Goal: Task Accomplishment & Management: Use online tool/utility

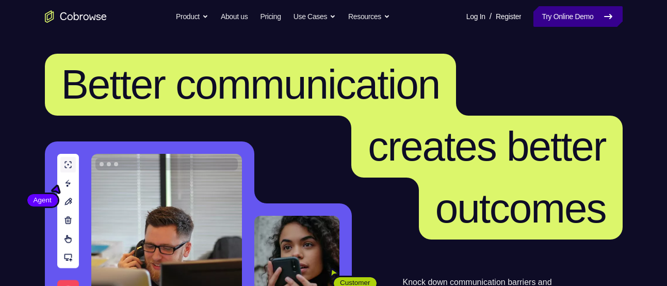
click at [551, 16] on link "Try Online Demo" at bounding box center [577, 16] width 89 height 21
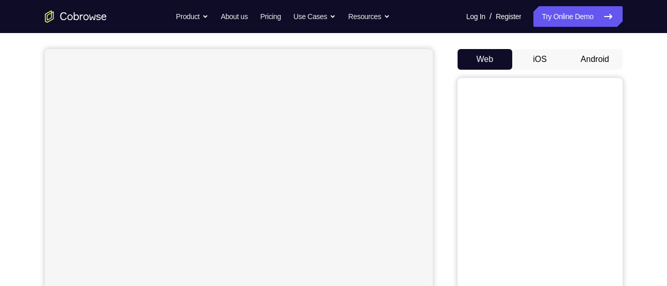
scroll to position [85, 0]
click at [595, 56] on button "Android" at bounding box center [594, 59] width 55 height 21
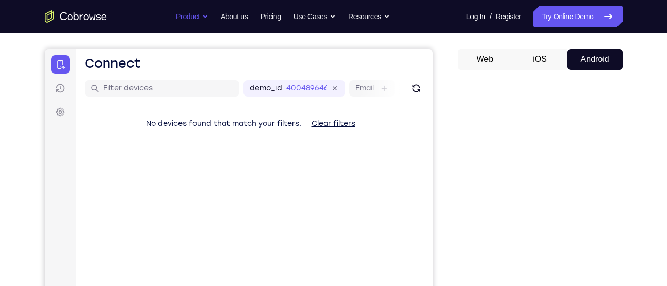
scroll to position [0, 0]
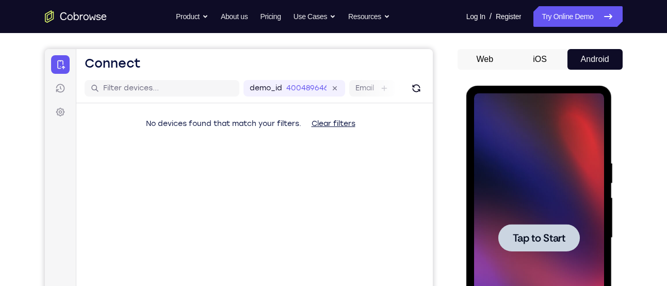
click at [537, 202] on div at bounding box center [539, 237] width 130 height 289
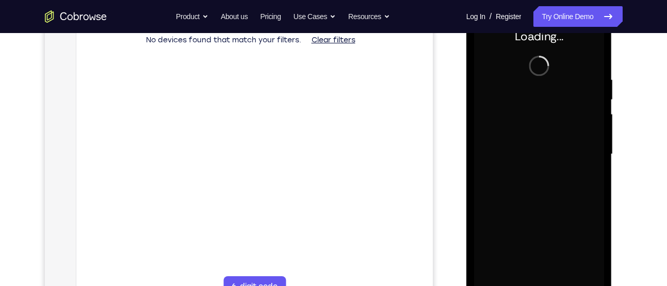
scroll to position [174, 0]
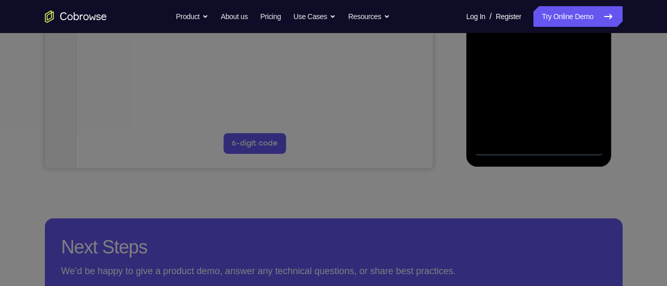
click at [576, 147] on icon at bounding box center [337, 86] width 675 height 399
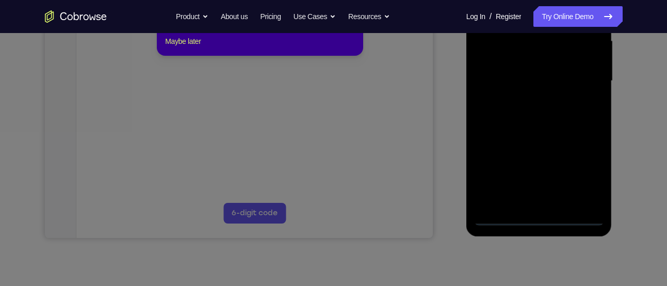
scroll to position [218, 0]
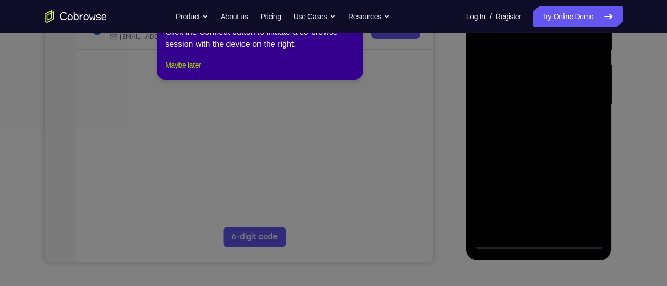
click at [189, 71] on button "Maybe later" at bounding box center [183, 65] width 36 height 12
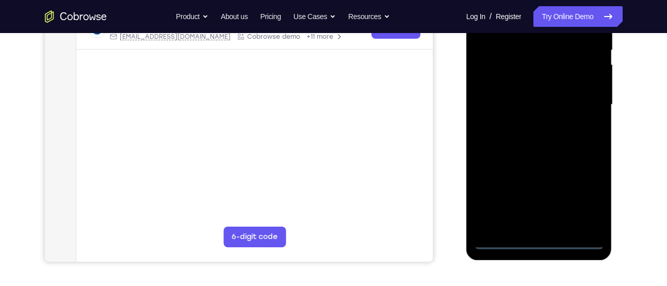
click at [576, 236] on div at bounding box center [539, 104] width 130 height 289
click at [575, 241] on div at bounding box center [539, 104] width 130 height 289
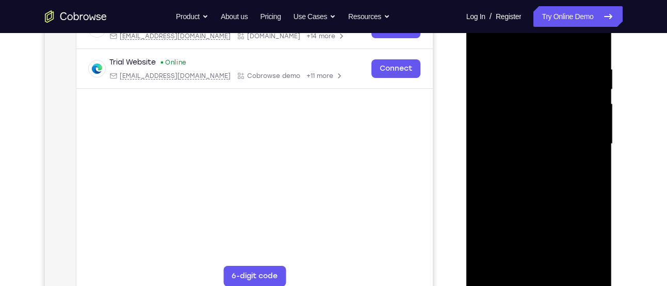
scroll to position [177, 0]
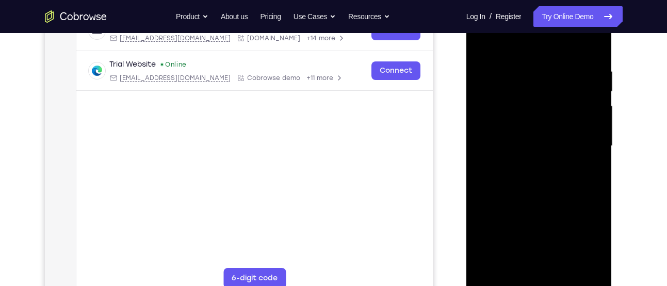
drag, startPoint x: 510, startPoint y: 129, endPoint x: 614, endPoint y: 116, distance: 104.6
click at [613, 116] on html "Online web based iOS Simulators and Android Emulators. Run iPhone, iPad, Mobile…" at bounding box center [539, 148] width 147 height 309
click at [505, 137] on div at bounding box center [539, 146] width 130 height 289
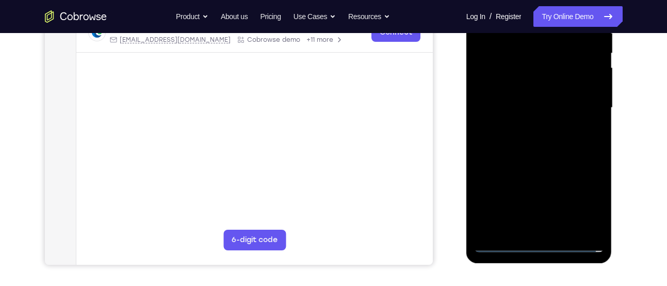
scroll to position [217, 0]
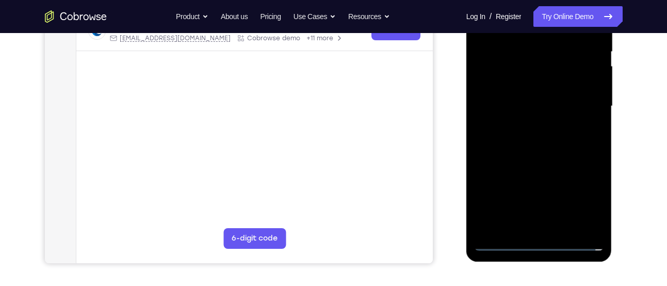
click at [583, 200] on div at bounding box center [539, 106] width 130 height 289
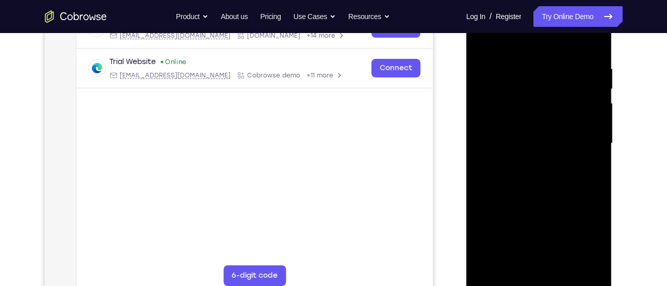
scroll to position [165, 0]
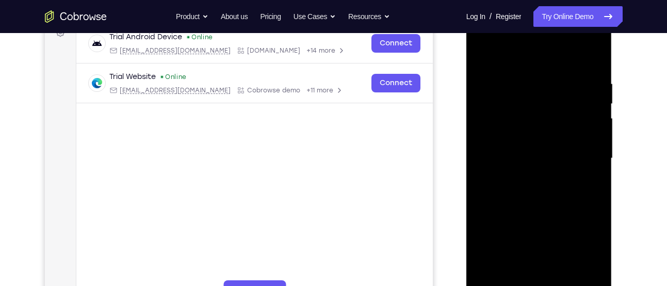
click at [520, 68] on div at bounding box center [539, 158] width 130 height 289
click at [584, 155] on div at bounding box center [539, 158] width 130 height 289
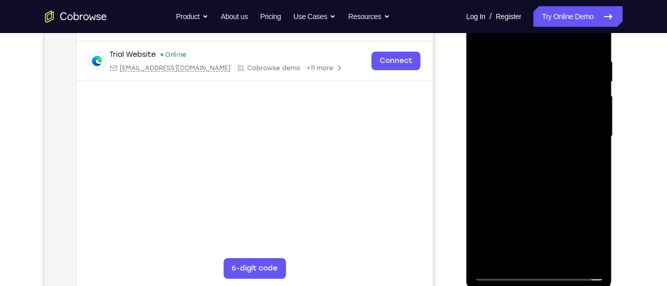
scroll to position [189, 0]
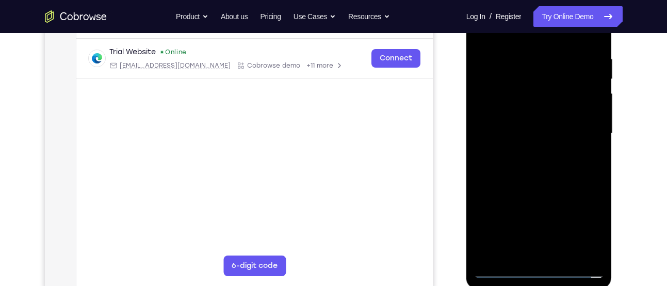
click at [523, 152] on div at bounding box center [539, 133] width 130 height 289
click at [543, 184] on div at bounding box center [539, 133] width 130 height 289
click at [537, 86] on div at bounding box center [539, 133] width 130 height 289
click at [530, 103] on div at bounding box center [539, 133] width 130 height 289
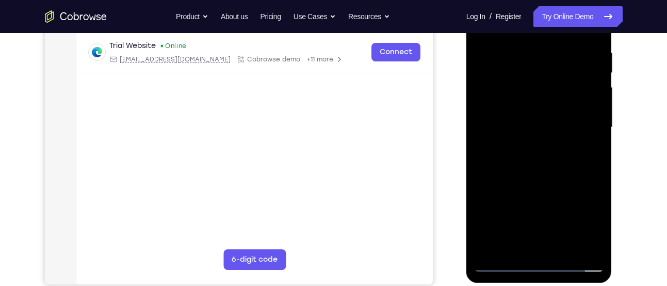
scroll to position [196, 0]
click at [531, 190] on div at bounding box center [539, 126] width 130 height 289
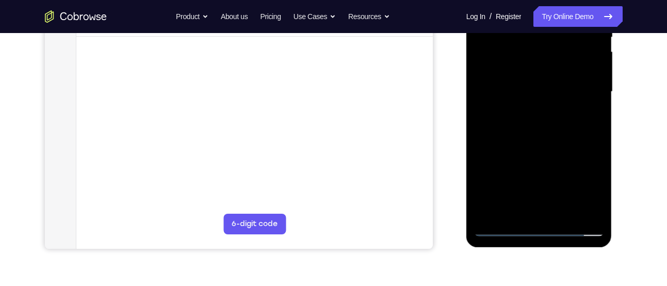
scroll to position [232, 0]
click at [538, 214] on div at bounding box center [539, 90] width 130 height 289
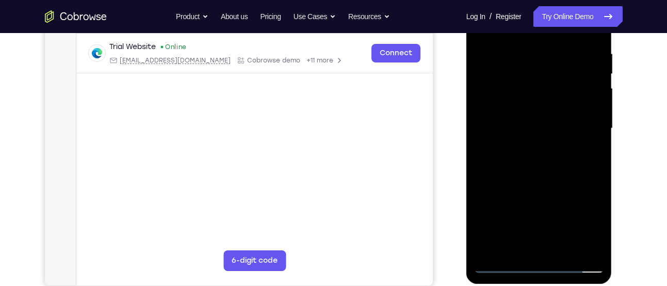
scroll to position [193, 0]
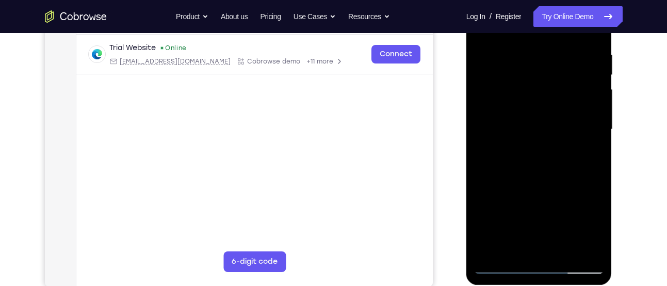
click at [520, 118] on div at bounding box center [539, 129] width 130 height 289
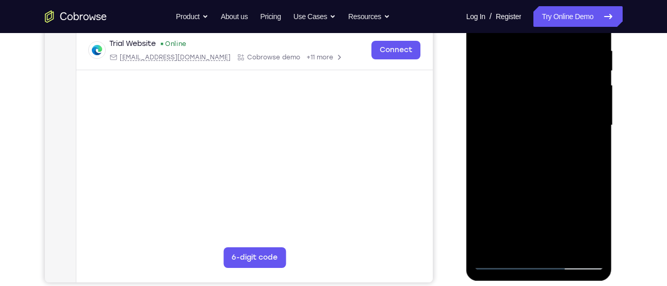
scroll to position [198, 0]
click at [545, 153] on div at bounding box center [539, 124] width 130 height 289
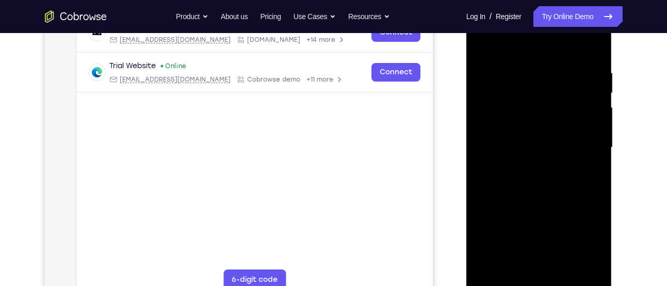
scroll to position [175, 0]
click at [518, 120] on div at bounding box center [539, 148] width 130 height 289
click at [481, 46] on div at bounding box center [539, 148] width 130 height 289
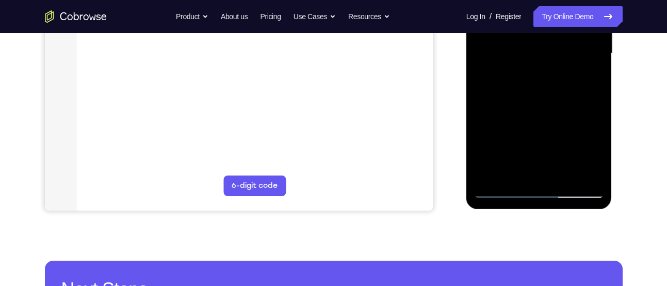
scroll to position [274, 0]
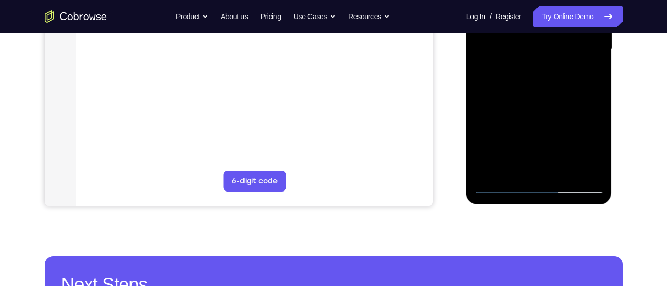
click at [541, 172] on div at bounding box center [539, 49] width 130 height 289
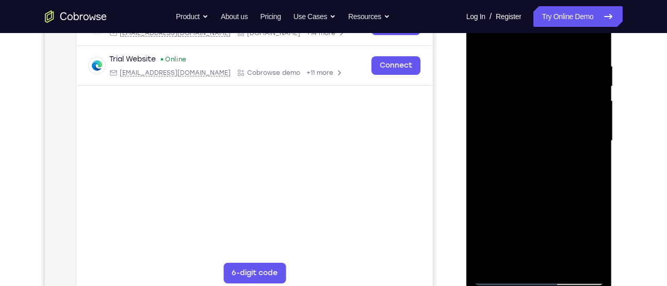
scroll to position [182, 0]
drag, startPoint x: 848, startPoint y: 80, endPoint x: 503, endPoint y: 116, distance: 346.3
click at [503, 116] on div at bounding box center [539, 141] width 130 height 289
click at [545, 133] on div at bounding box center [539, 141] width 130 height 289
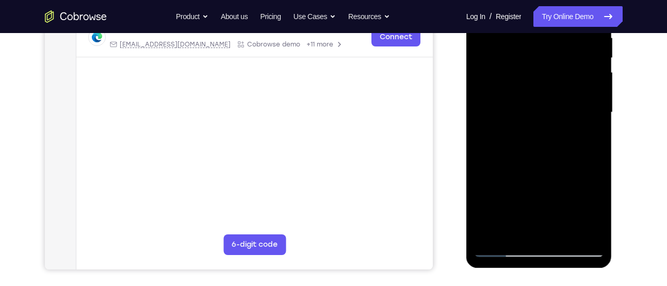
scroll to position [210, 0]
click at [536, 152] on div at bounding box center [539, 113] width 130 height 289
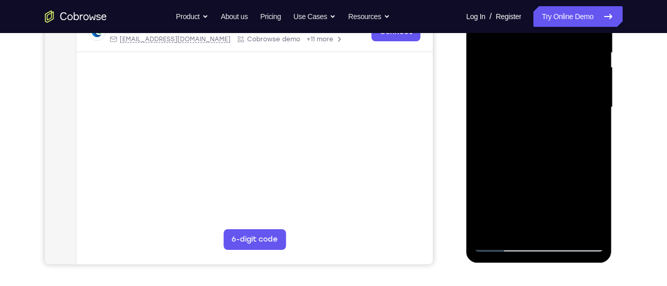
scroll to position [219, 0]
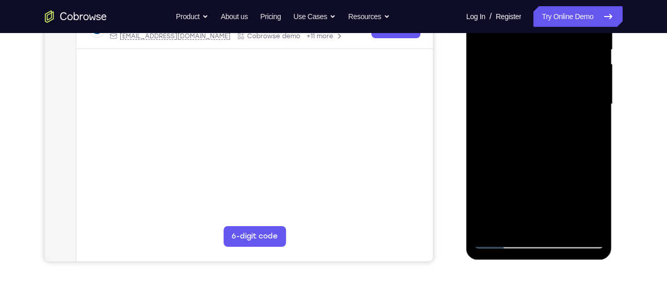
click at [599, 214] on div at bounding box center [539, 104] width 130 height 289
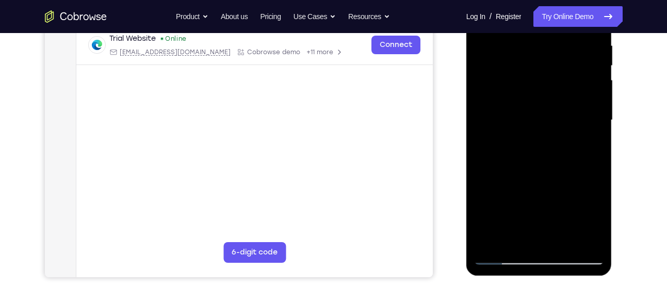
scroll to position [140, 0]
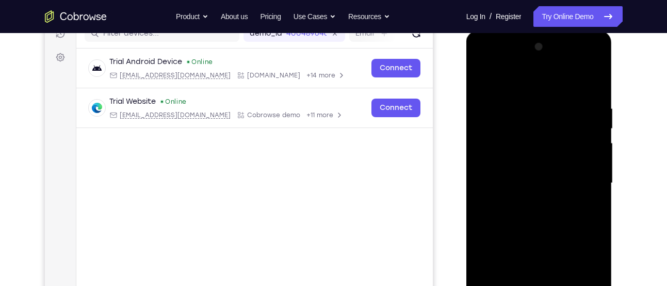
click at [523, 107] on div at bounding box center [539, 183] width 130 height 289
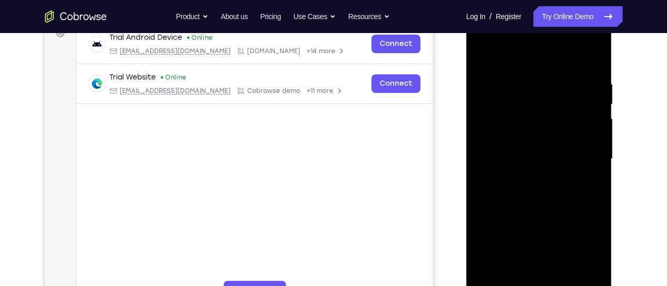
scroll to position [162, 0]
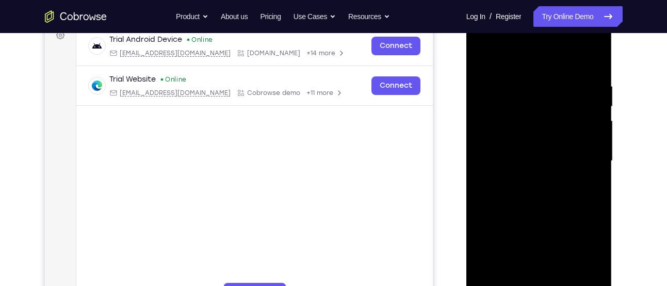
click at [481, 168] on div at bounding box center [539, 161] width 130 height 289
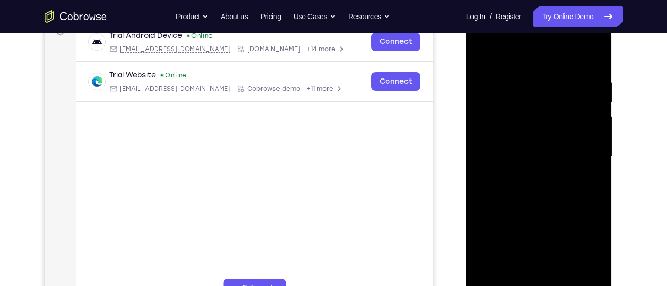
scroll to position [166, 0]
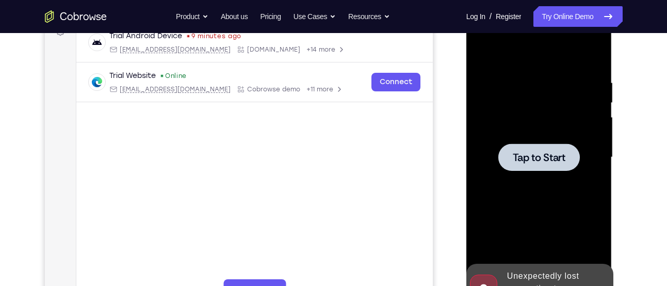
click at [540, 156] on span "Tap to Start" at bounding box center [539, 157] width 53 height 10
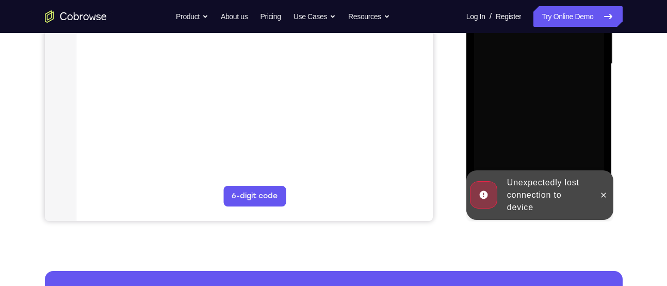
scroll to position [259, 0]
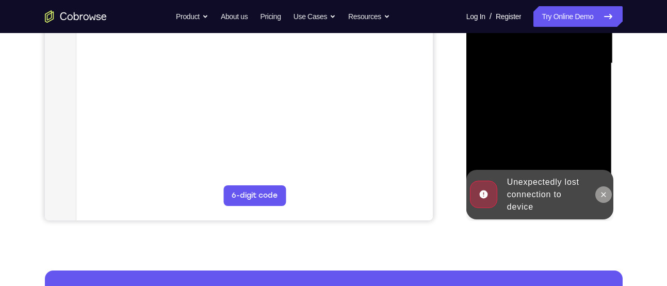
click at [600, 195] on icon at bounding box center [603, 194] width 8 height 8
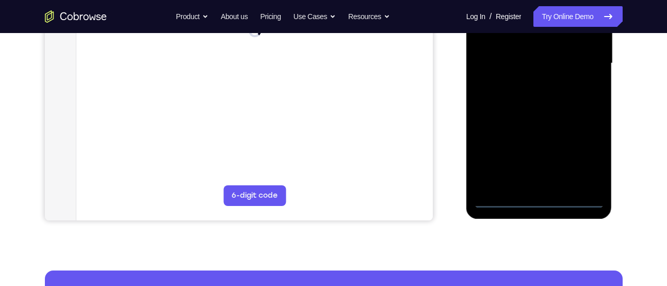
click at [578, 200] on div at bounding box center [539, 63] width 130 height 289
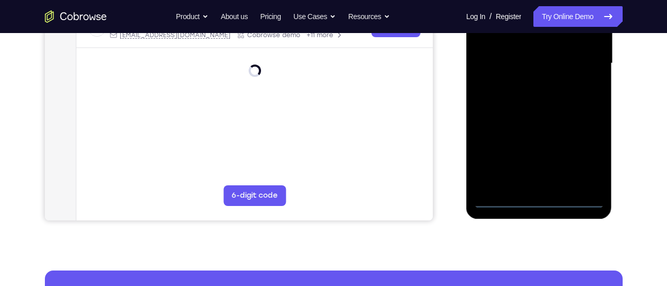
drag, startPoint x: 526, startPoint y: 122, endPoint x: 610, endPoint y: 98, distance: 87.5
click at [610, 98] on div at bounding box center [539, 64] width 146 height 307
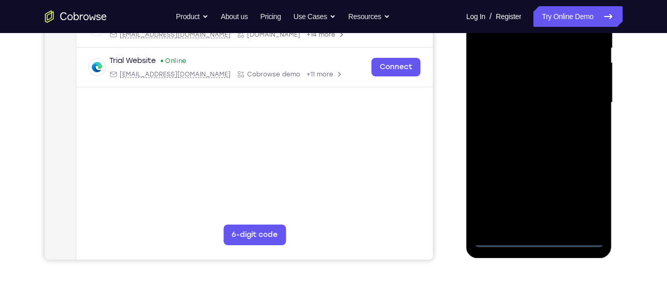
scroll to position [209, 0]
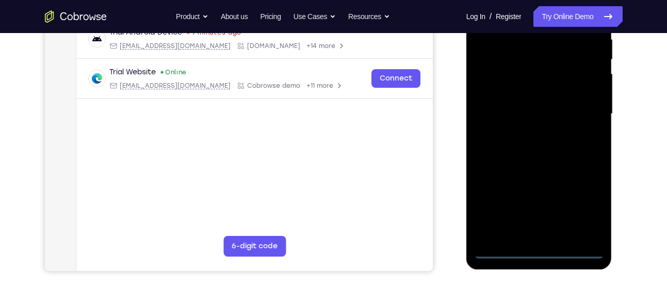
click at [496, 107] on div at bounding box center [539, 114] width 130 height 289
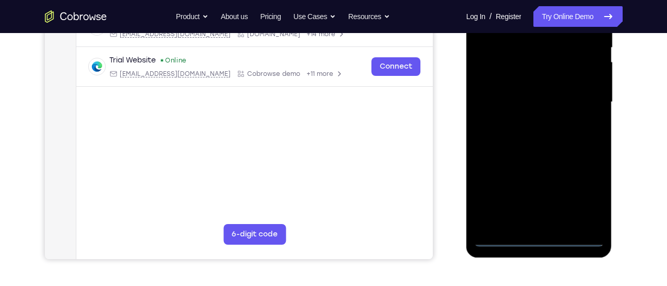
scroll to position [221, 0]
click at [588, 189] on div at bounding box center [539, 101] width 130 height 289
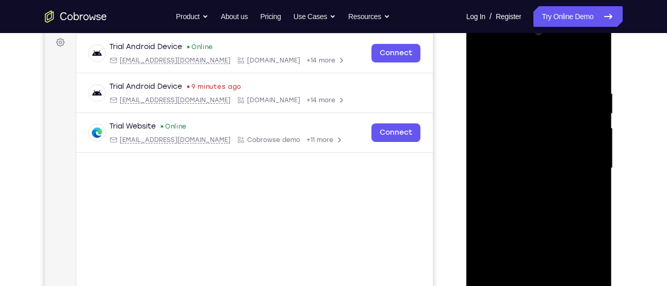
scroll to position [153, 0]
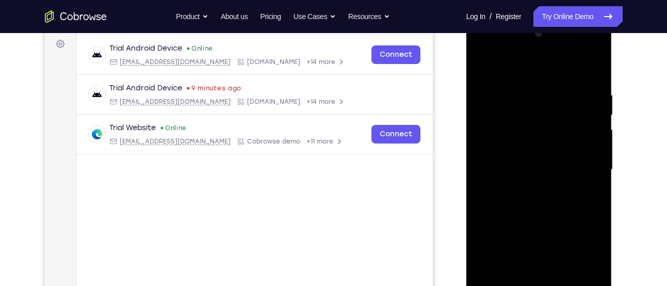
click at [548, 74] on div at bounding box center [539, 169] width 130 height 289
click at [582, 161] on div at bounding box center [539, 169] width 130 height 289
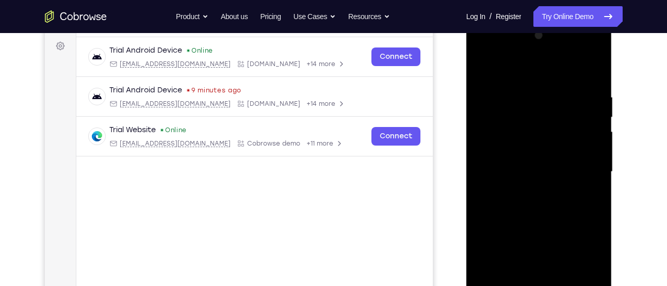
scroll to position [154, 0]
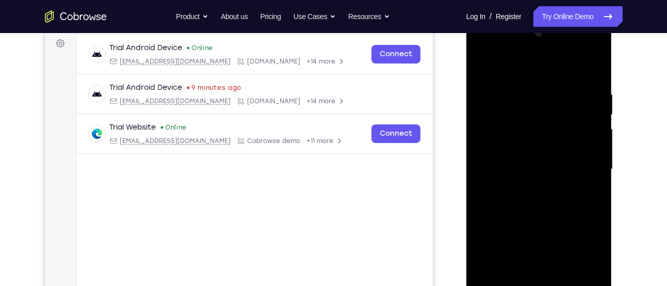
click at [526, 186] on div at bounding box center [539, 169] width 130 height 289
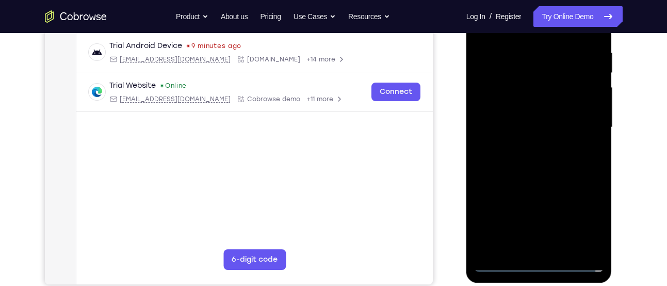
scroll to position [196, 0]
click at [531, 178] on div at bounding box center [539, 126] width 130 height 289
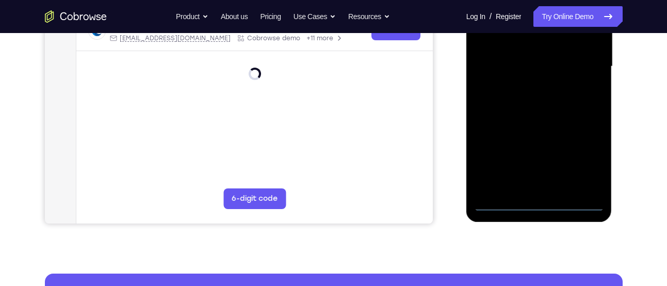
scroll to position [257, 0]
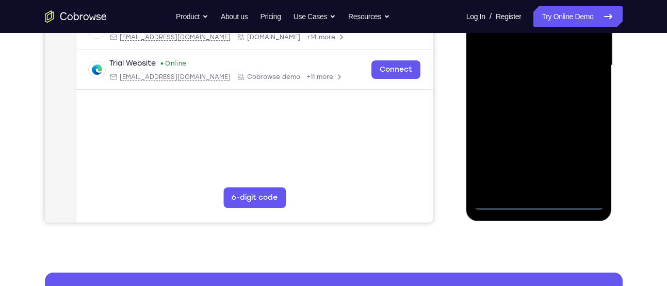
click at [577, 204] on div at bounding box center [539, 65] width 130 height 289
drag, startPoint x: 522, startPoint y: 136, endPoint x: 591, endPoint y: 122, distance: 70.5
click at [591, 122] on div at bounding box center [539, 65] width 130 height 289
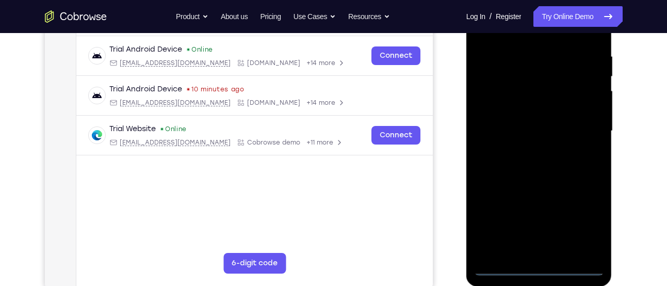
scroll to position [191, 0]
click at [495, 119] on div at bounding box center [539, 131] width 130 height 289
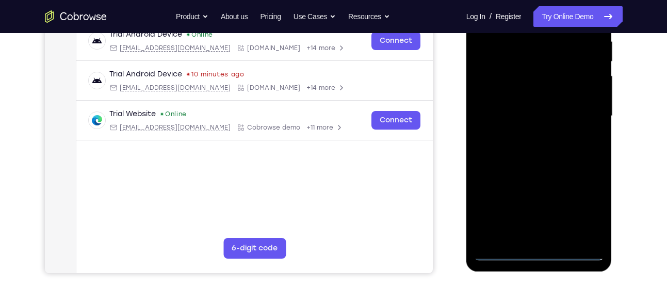
scroll to position [207, 0]
click at [580, 204] on div at bounding box center [539, 115] width 130 height 289
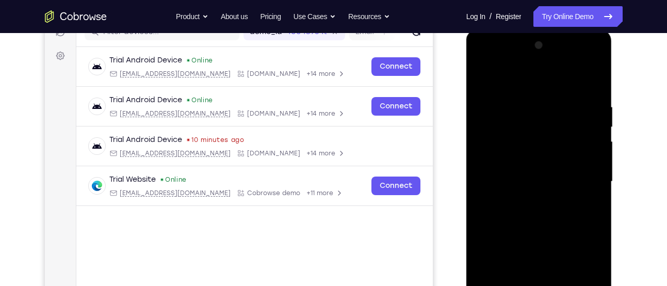
scroll to position [141, 0]
click at [540, 79] on div at bounding box center [539, 182] width 130 height 289
click at [583, 176] on div at bounding box center [539, 182] width 130 height 289
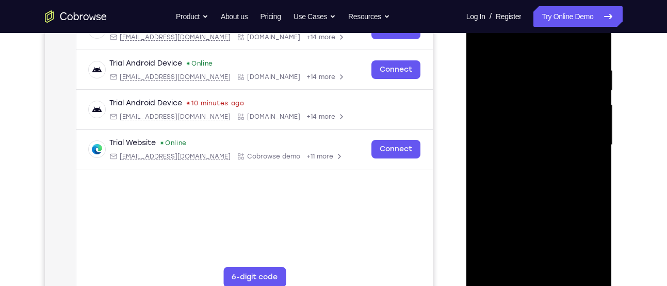
scroll to position [180, 0]
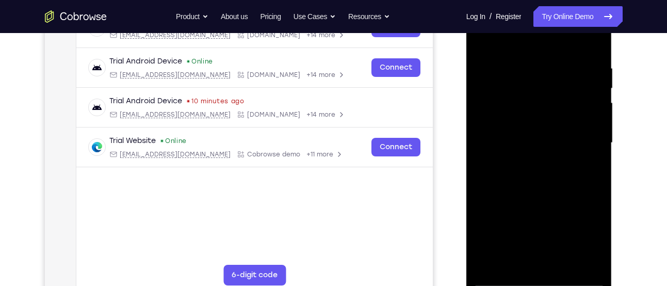
click at [529, 160] on div at bounding box center [539, 142] width 130 height 289
click at [532, 189] on div at bounding box center [539, 142] width 130 height 289
click at [524, 89] on div at bounding box center [539, 142] width 130 height 289
click at [526, 111] on div at bounding box center [539, 142] width 130 height 289
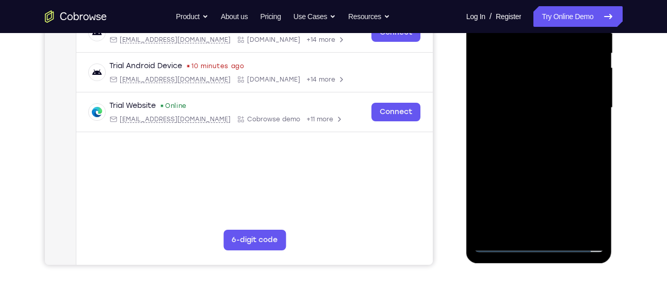
scroll to position [216, 0]
click at [534, 225] on div at bounding box center [539, 107] width 130 height 289
click at [543, 69] on div at bounding box center [539, 107] width 130 height 289
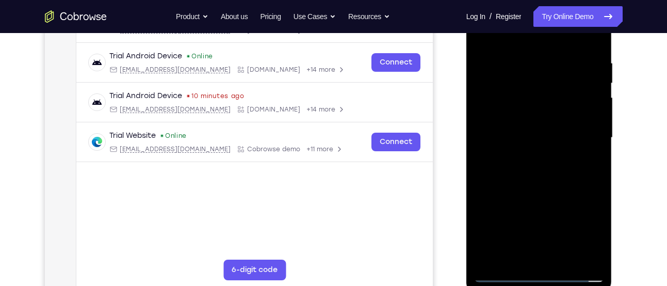
scroll to position [183, 0]
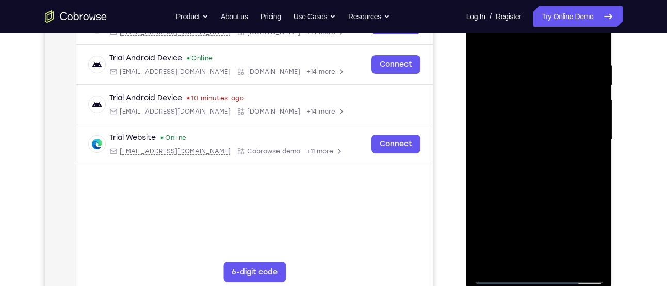
click at [523, 122] on div at bounding box center [539, 139] width 130 height 289
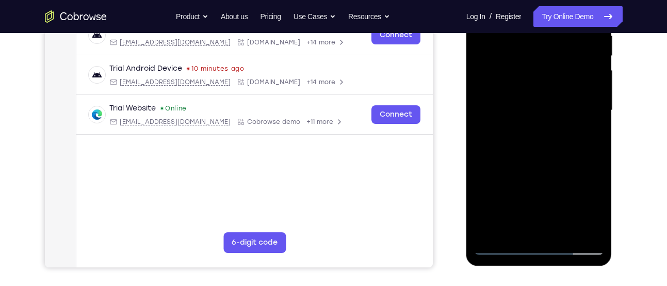
scroll to position [241, 0]
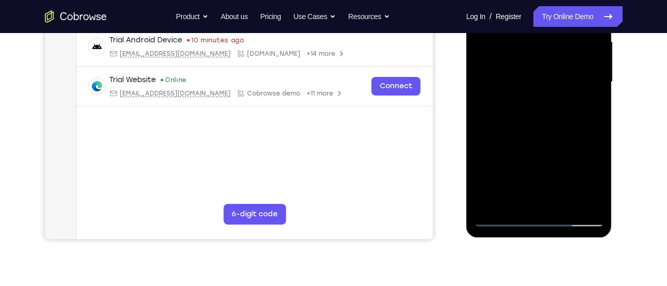
click at [534, 124] on div at bounding box center [539, 82] width 130 height 289
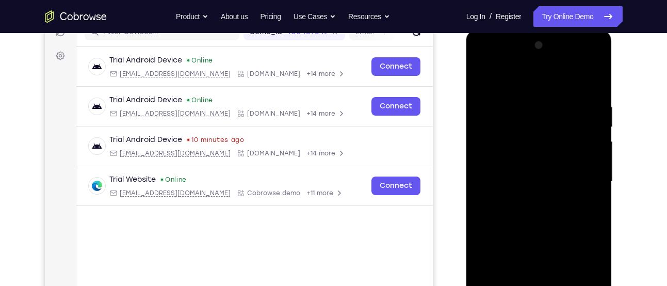
scroll to position [130, 0]
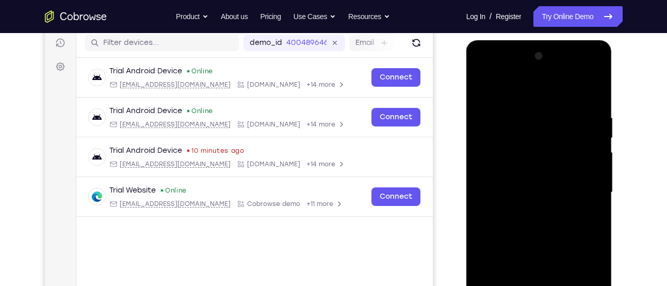
click at [529, 114] on div at bounding box center [539, 192] width 130 height 289
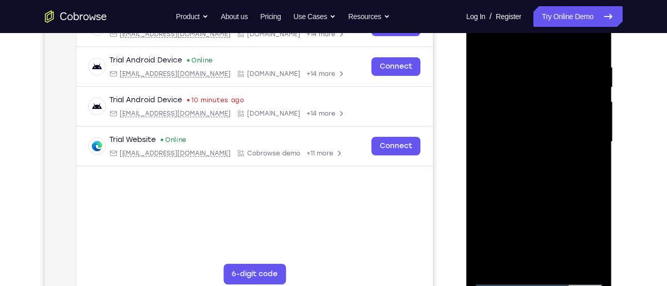
click at [526, 53] on div at bounding box center [539, 141] width 130 height 289
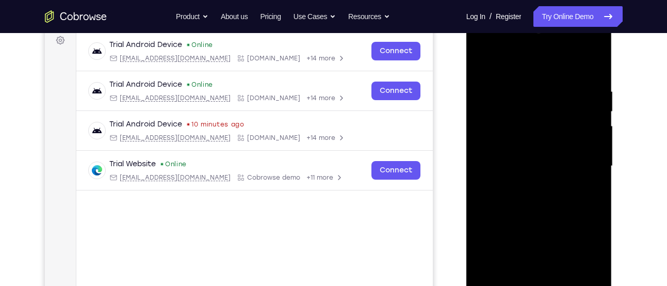
scroll to position [156, 0]
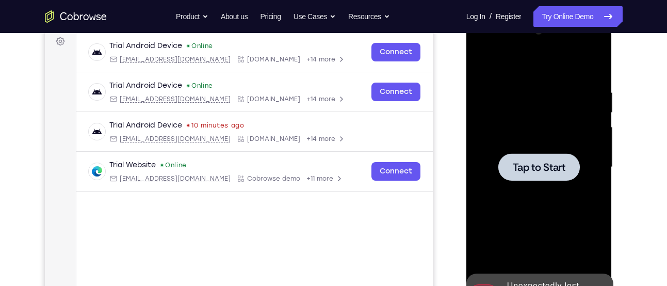
click at [529, 169] on span "Tap to Start" at bounding box center [539, 167] width 53 height 10
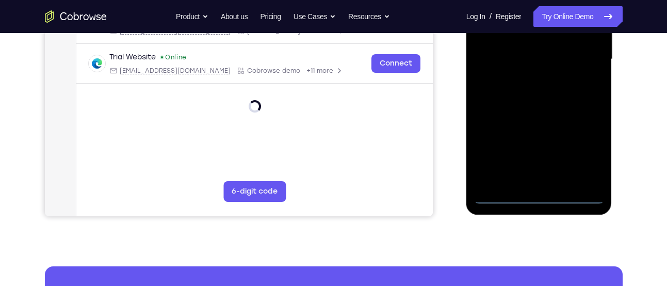
scroll to position [264, 0]
click at [575, 192] on div at bounding box center [539, 58] width 130 height 289
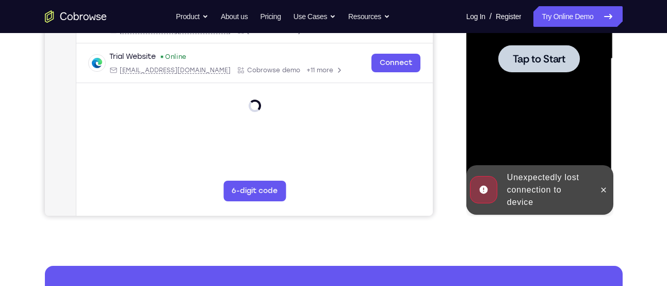
click at [557, 64] on span "Tap to Start" at bounding box center [539, 59] width 53 height 10
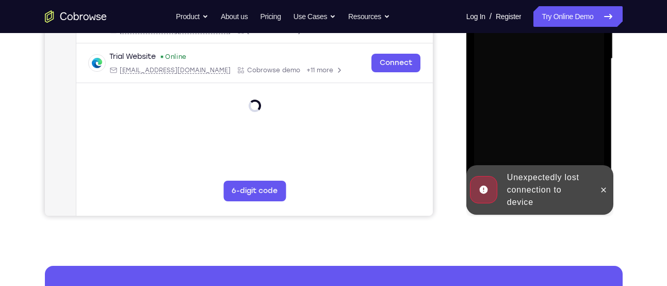
click at [611, 194] on div at bounding box center [603, 190] width 17 height 50
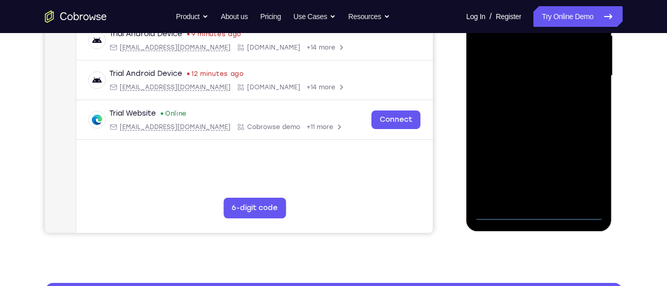
scroll to position [247, 0]
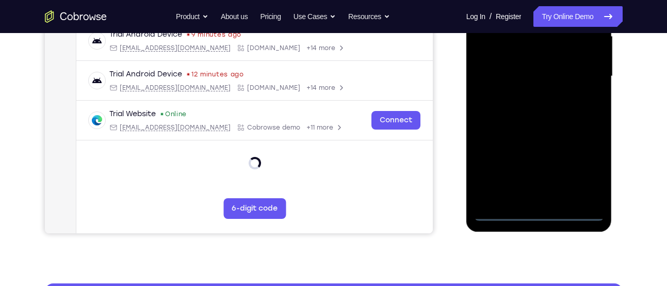
click at [574, 216] on div at bounding box center [539, 76] width 130 height 289
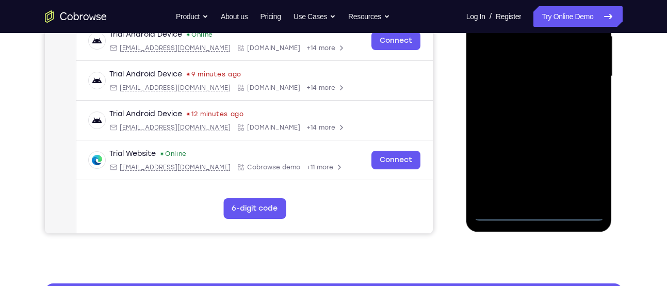
drag, startPoint x: 509, startPoint y: 123, endPoint x: 609, endPoint y: 117, distance: 99.8
click at [609, 117] on div at bounding box center [539, 77] width 146 height 307
click at [505, 66] on div at bounding box center [539, 76] width 130 height 289
click at [581, 172] on div at bounding box center [539, 76] width 130 height 289
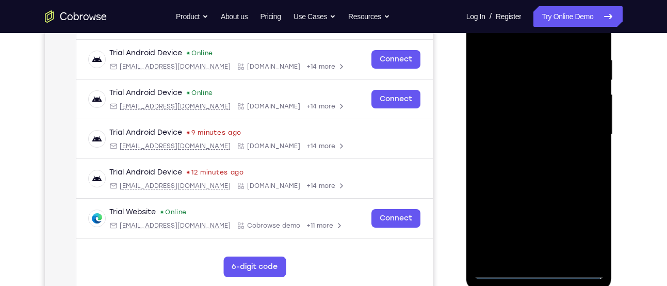
scroll to position [188, 0]
click at [543, 45] on div at bounding box center [539, 135] width 130 height 289
click at [527, 36] on div at bounding box center [539, 135] width 130 height 289
click at [577, 132] on div at bounding box center [539, 135] width 130 height 289
click at [526, 155] on div at bounding box center [539, 135] width 130 height 289
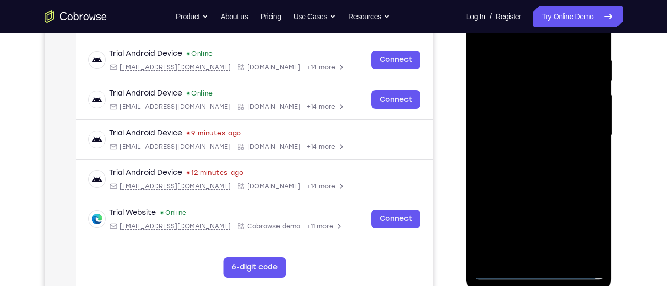
click at [529, 191] on div at bounding box center [539, 135] width 130 height 289
click at [519, 92] on div at bounding box center [539, 135] width 130 height 289
click at [520, 106] on div at bounding box center [539, 135] width 130 height 289
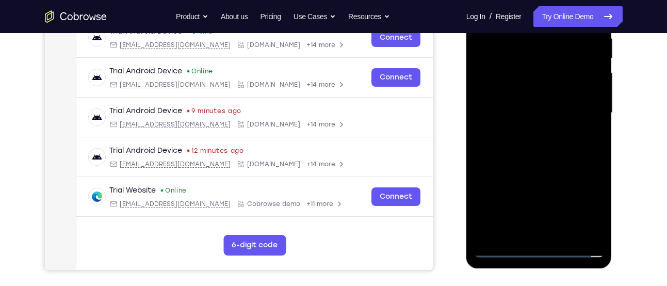
scroll to position [211, 0]
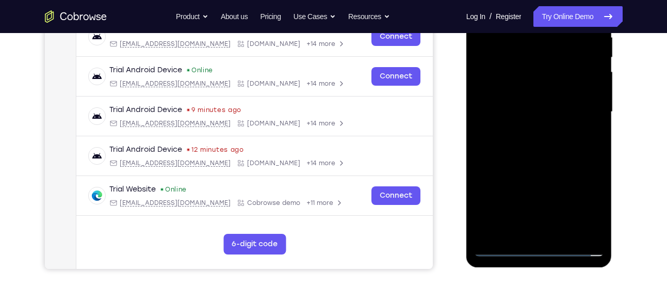
click at [528, 168] on div at bounding box center [539, 112] width 130 height 289
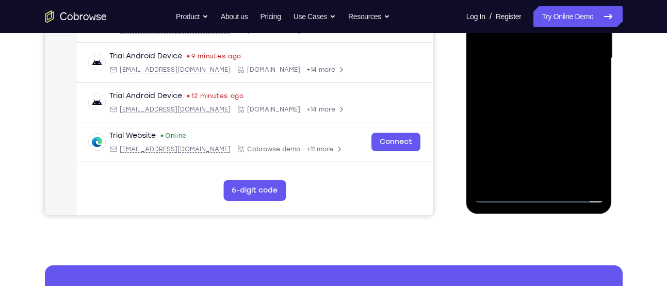
scroll to position [273, 0]
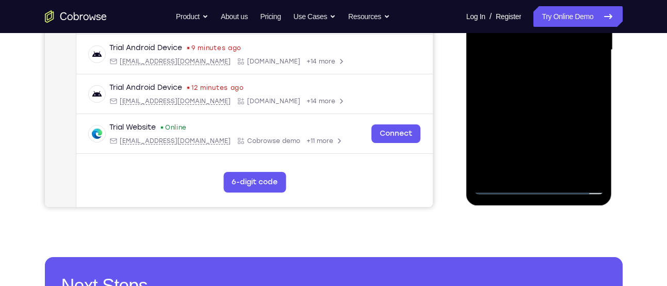
click at [528, 172] on div at bounding box center [539, 50] width 130 height 289
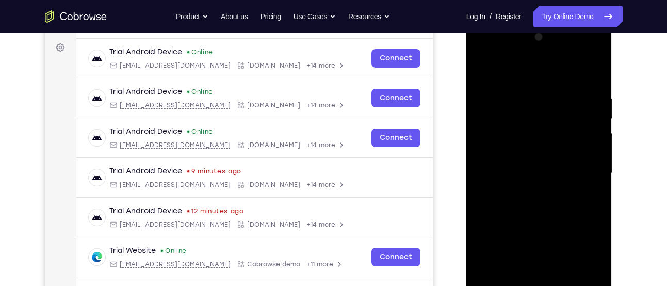
scroll to position [149, 0]
click at [521, 161] on div at bounding box center [539, 173] width 130 height 289
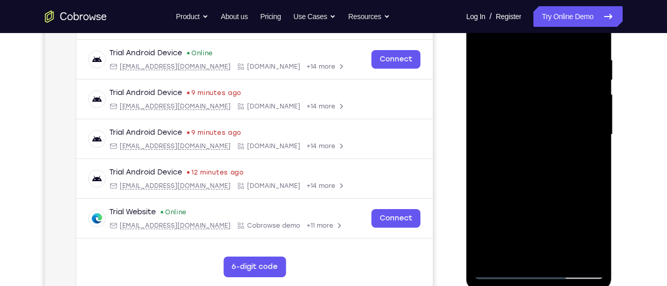
scroll to position [189, 0]
click at [541, 168] on div at bounding box center [539, 134] width 130 height 289
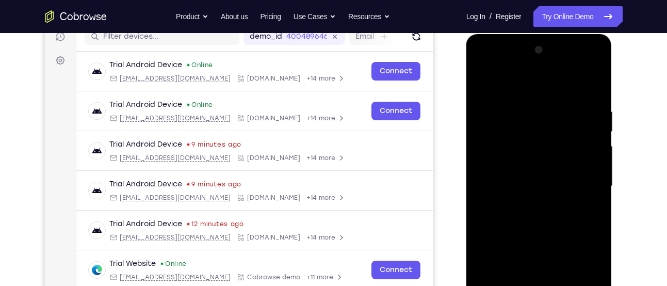
scroll to position [134, 0]
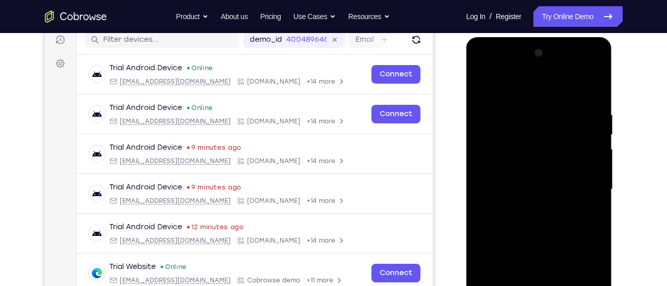
click at [478, 87] on div at bounding box center [539, 189] width 130 height 289
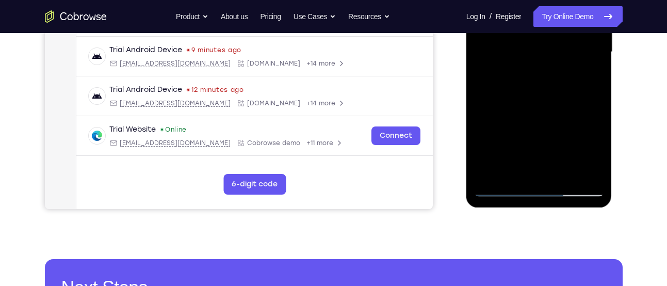
scroll to position [282, 0]
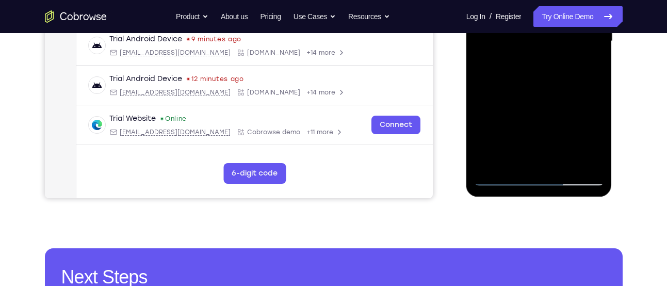
click at [537, 166] on div at bounding box center [539, 41] width 130 height 289
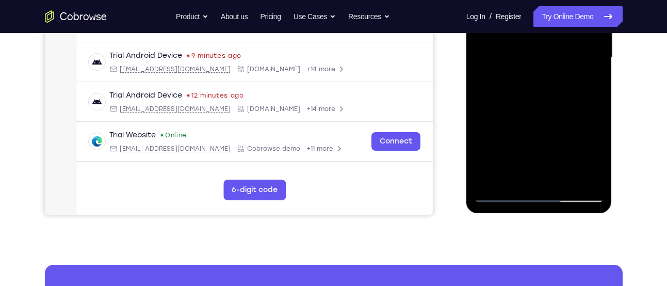
scroll to position [266, 0]
click at [529, 180] on div at bounding box center [539, 57] width 130 height 289
click at [500, 196] on div at bounding box center [539, 57] width 130 height 289
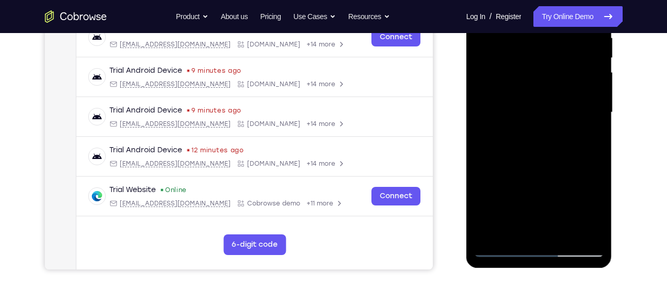
scroll to position [215, 0]
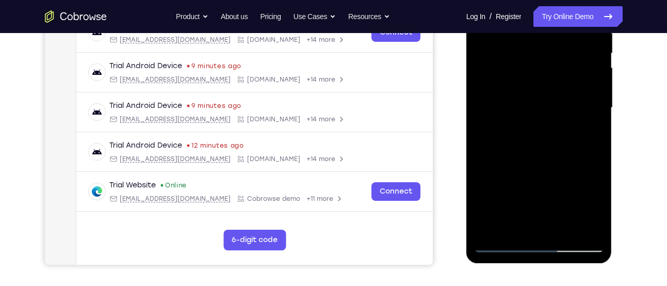
click at [527, 168] on div at bounding box center [539, 107] width 130 height 289
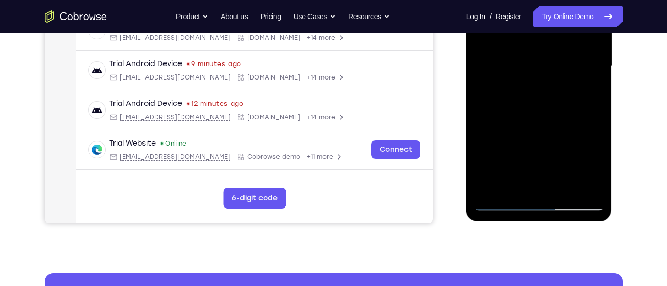
scroll to position [257, 0]
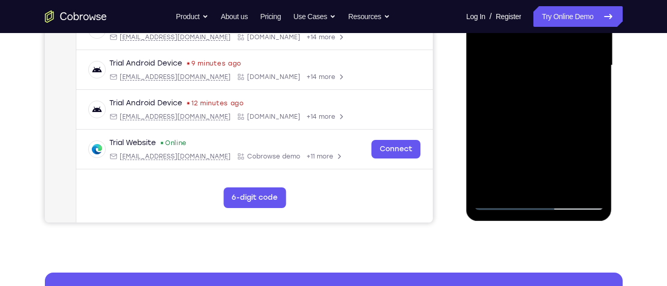
click at [511, 187] on div at bounding box center [539, 65] width 130 height 289
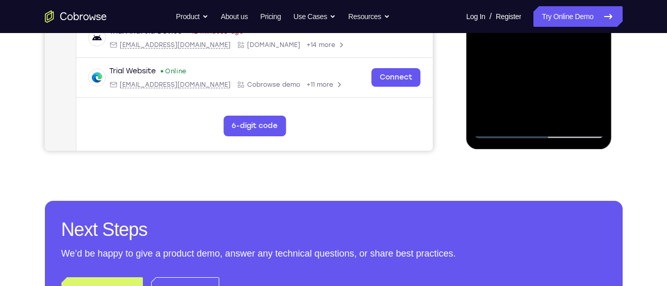
scroll to position [330, 0]
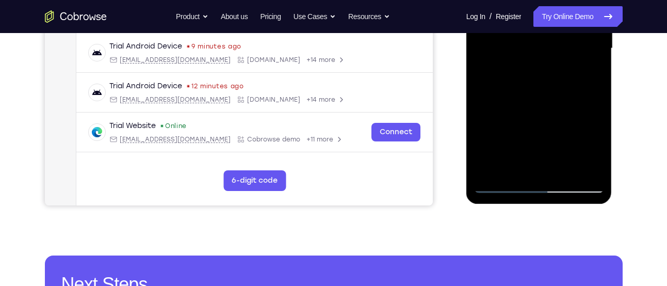
scroll to position [281, 0]
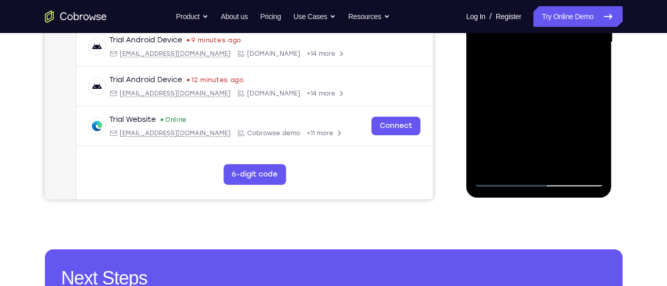
click at [501, 178] on div at bounding box center [539, 42] width 130 height 289
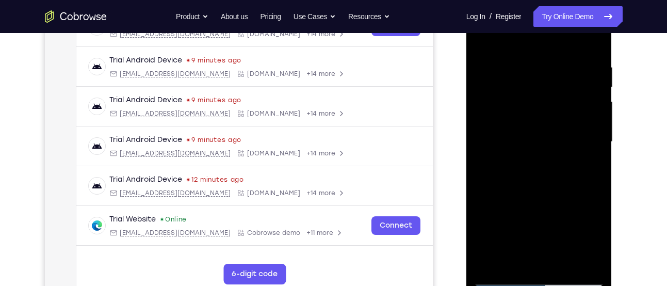
scroll to position [180, 0]
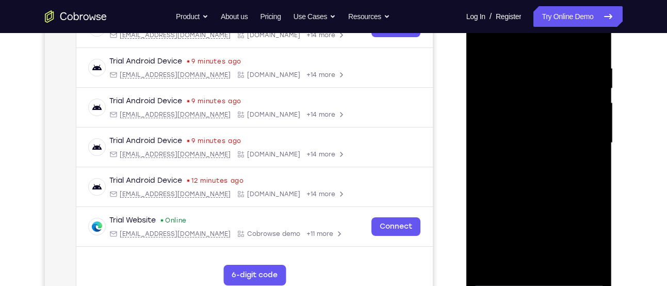
click at [523, 118] on div at bounding box center [539, 142] width 130 height 289
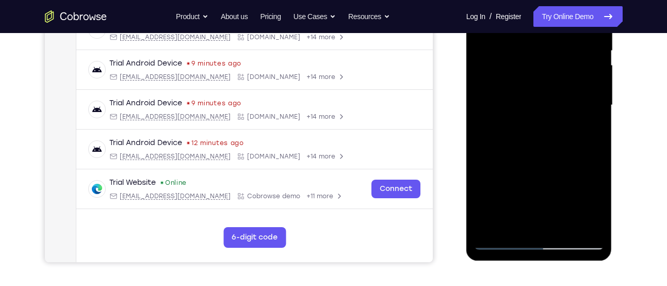
scroll to position [218, 0]
click at [535, 167] on div at bounding box center [539, 104] width 130 height 289
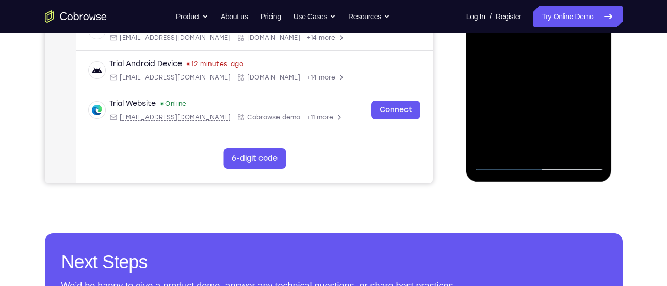
scroll to position [297, 0]
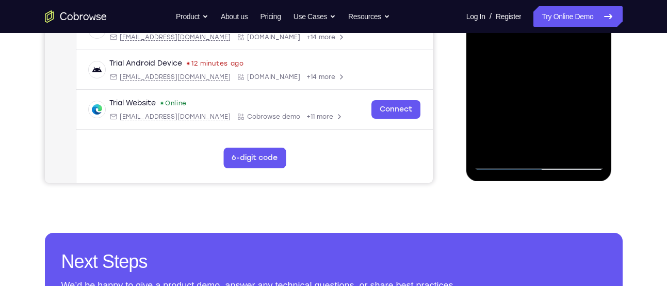
click at [538, 151] on div at bounding box center [539, 25] width 130 height 289
click at [574, 166] on div at bounding box center [539, 25] width 130 height 289
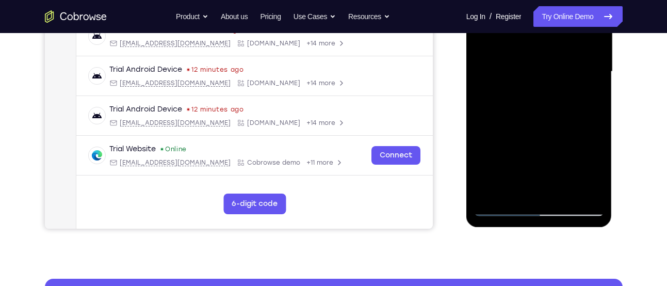
scroll to position [251, 0]
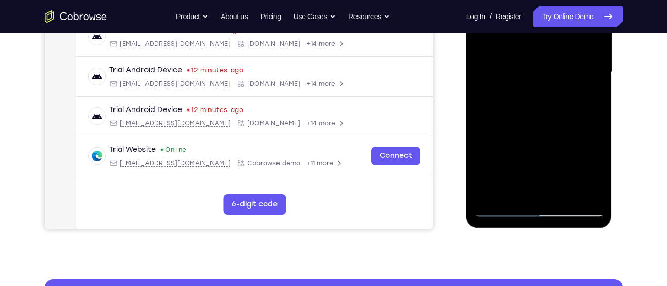
drag, startPoint x: 513, startPoint y: 122, endPoint x: 611, endPoint y: 126, distance: 98.1
click at [611, 126] on div at bounding box center [539, 73] width 146 height 307
click at [505, 69] on div at bounding box center [539, 72] width 130 height 289
click at [586, 172] on div at bounding box center [539, 72] width 130 height 289
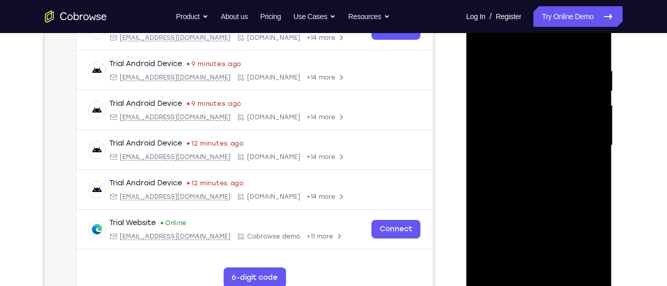
scroll to position [176, 0]
click at [533, 107] on div at bounding box center [539, 146] width 130 height 289
click at [532, 120] on div at bounding box center [539, 146] width 130 height 289
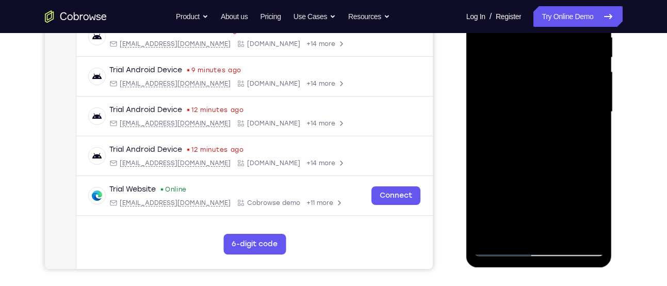
scroll to position [211, 0]
click at [539, 168] on div at bounding box center [539, 111] width 130 height 289
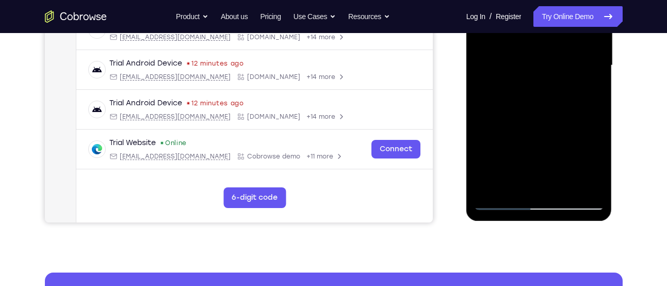
scroll to position [304, 0]
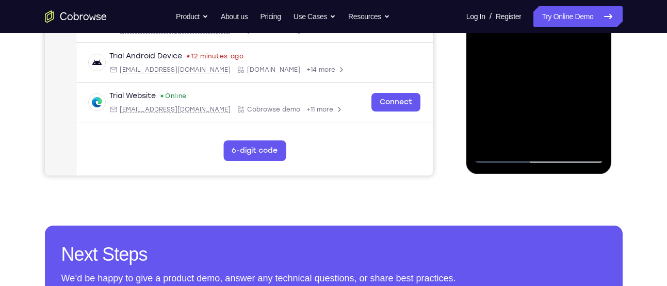
click at [545, 145] on div at bounding box center [539, 18] width 130 height 289
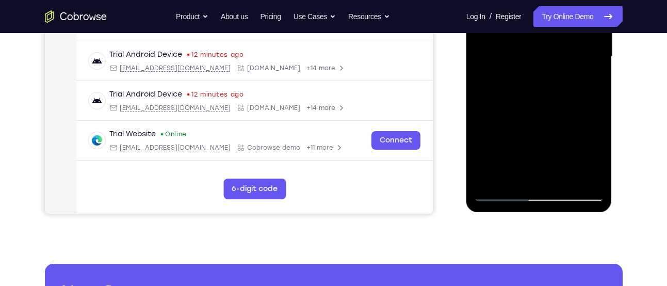
scroll to position [286, 0]
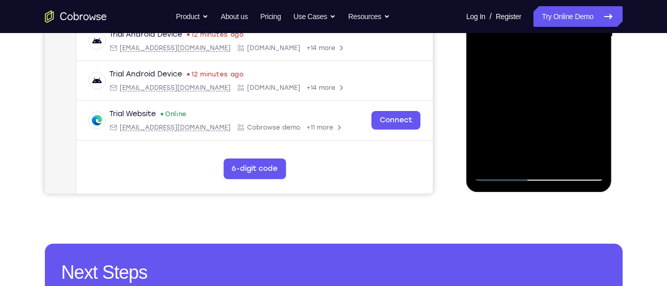
click at [578, 177] on div at bounding box center [539, 36] width 130 height 289
drag, startPoint x: 538, startPoint y: 110, endPoint x: 602, endPoint y: 106, distance: 64.1
click at [602, 106] on div at bounding box center [539, 36] width 130 height 289
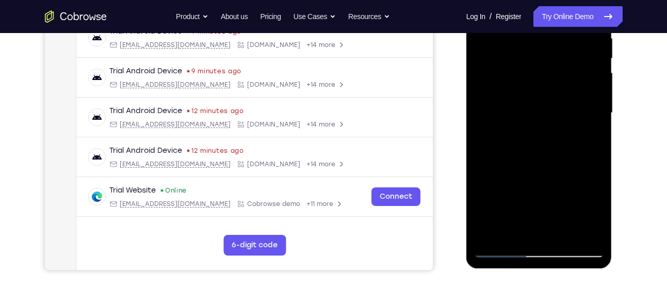
scroll to position [201, 0]
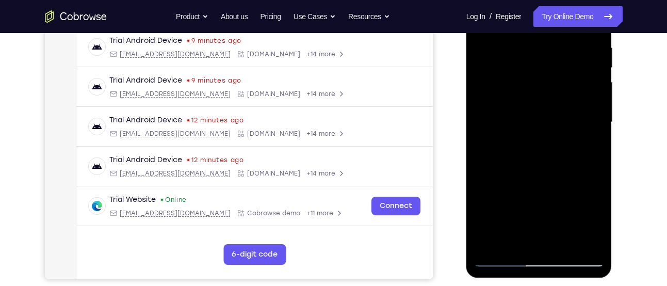
click at [498, 119] on div at bounding box center [539, 122] width 130 height 289
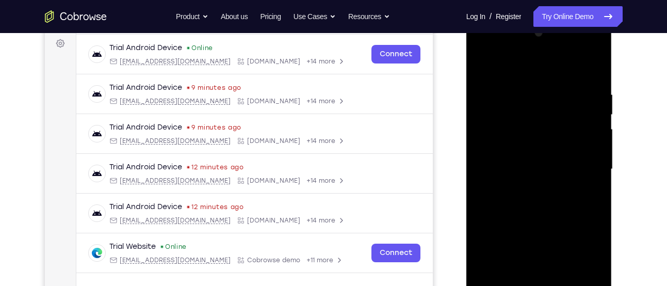
scroll to position [154, 0]
